Goal: Information Seeking & Learning: Learn about a topic

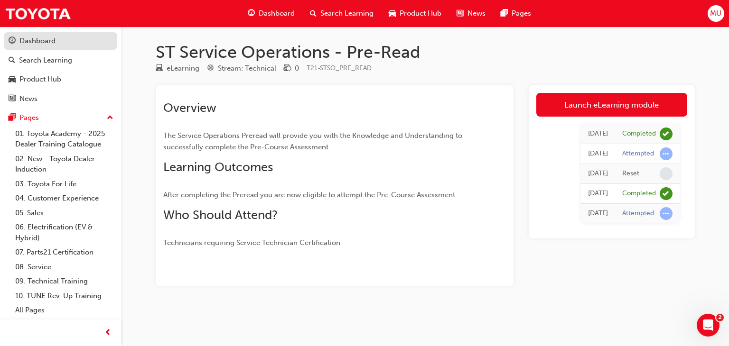
click at [53, 44] on div "Dashboard" at bounding box center [37, 41] width 36 height 11
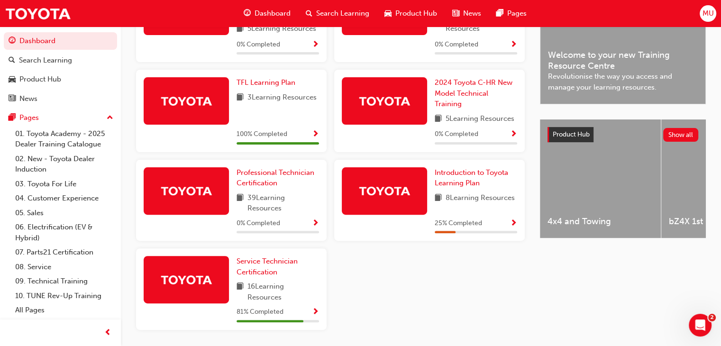
scroll to position [281, 0]
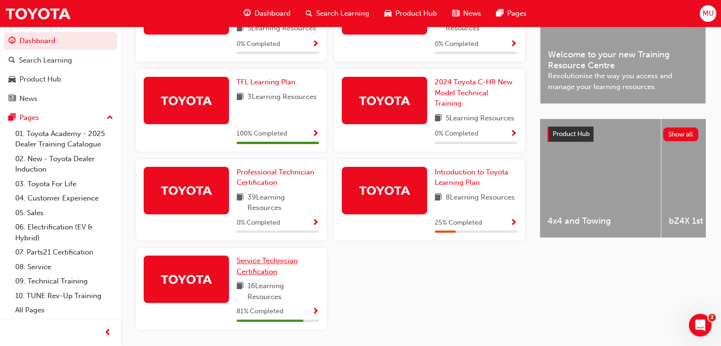
click at [271, 265] on span "Service Technician Certification" at bounding box center [267, 266] width 61 height 19
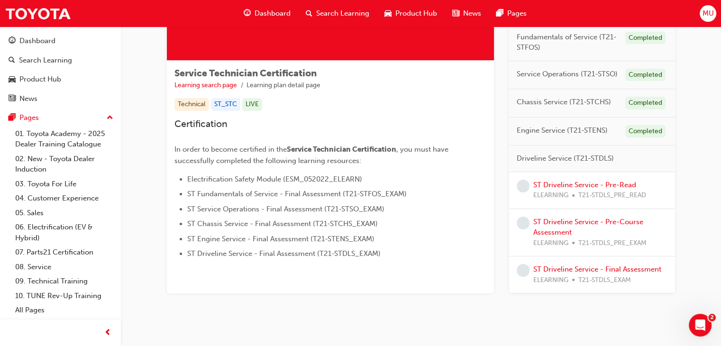
scroll to position [147, 0]
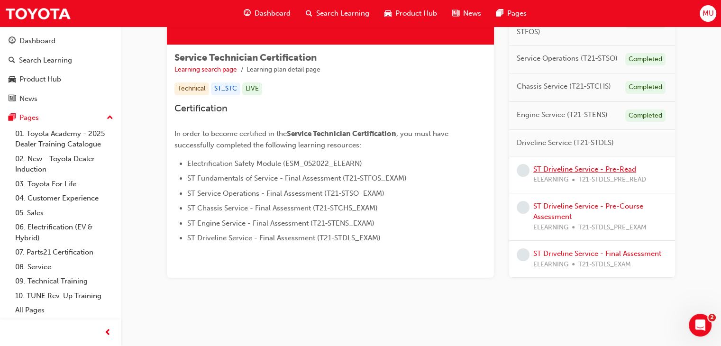
click at [578, 170] on link "ST Driveline Service - Pre-Read" at bounding box center [585, 169] width 103 height 9
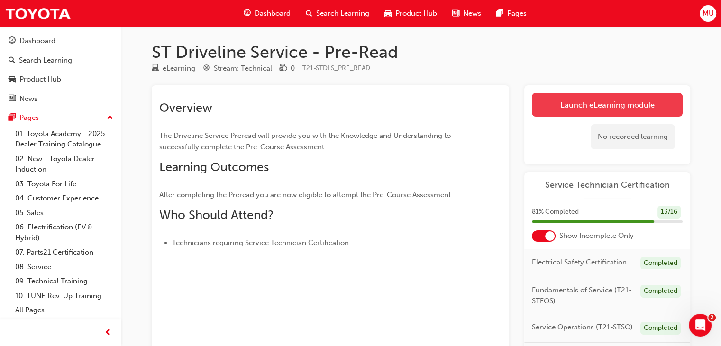
click at [588, 105] on link "Launch eLearning module" at bounding box center [607, 105] width 151 height 24
